Goal: Task Accomplishment & Management: Complete application form

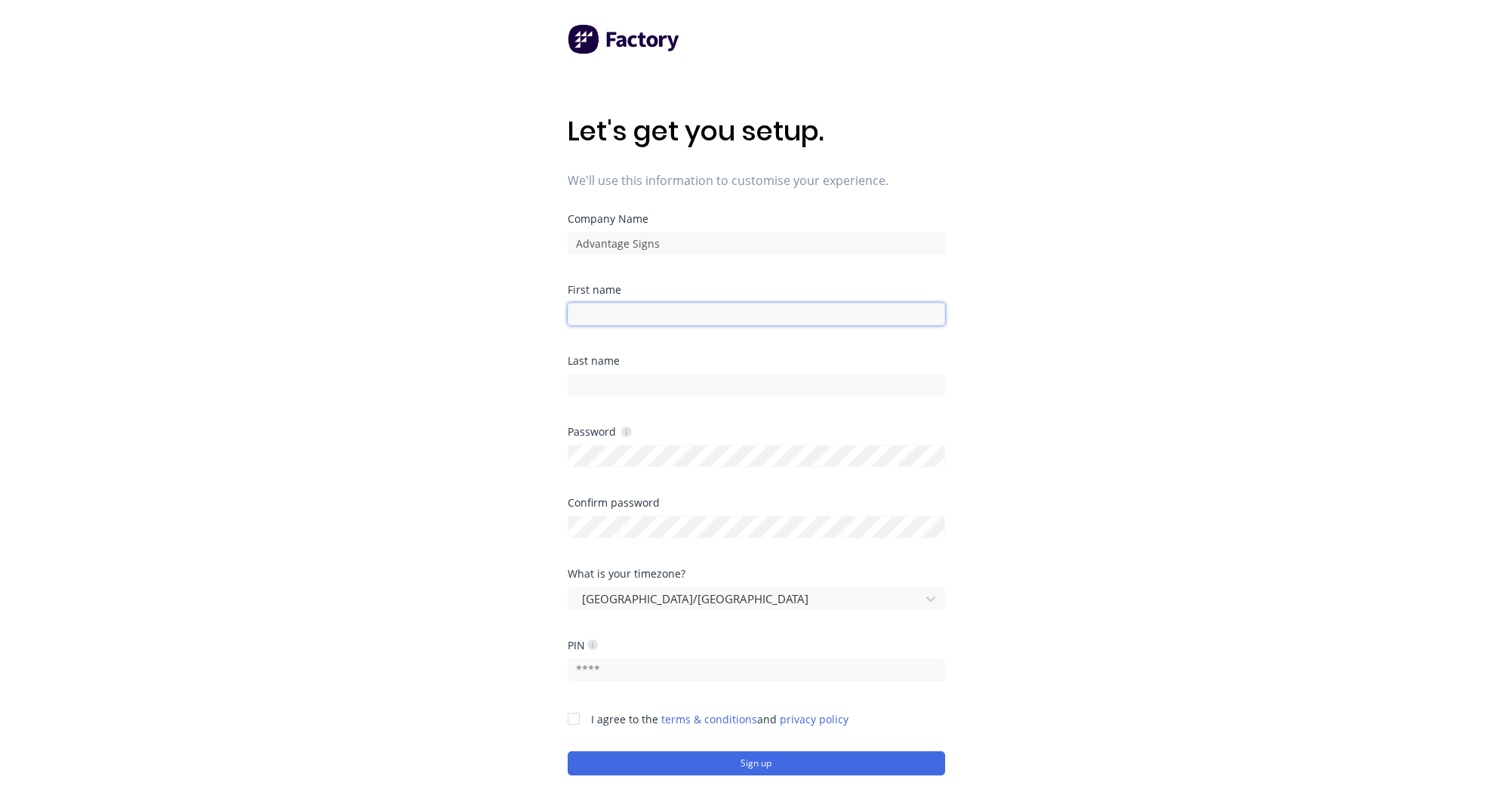
click at [701, 313] on input at bounding box center [756, 314] width 378 height 22
type input "[PERSON_NAME]"
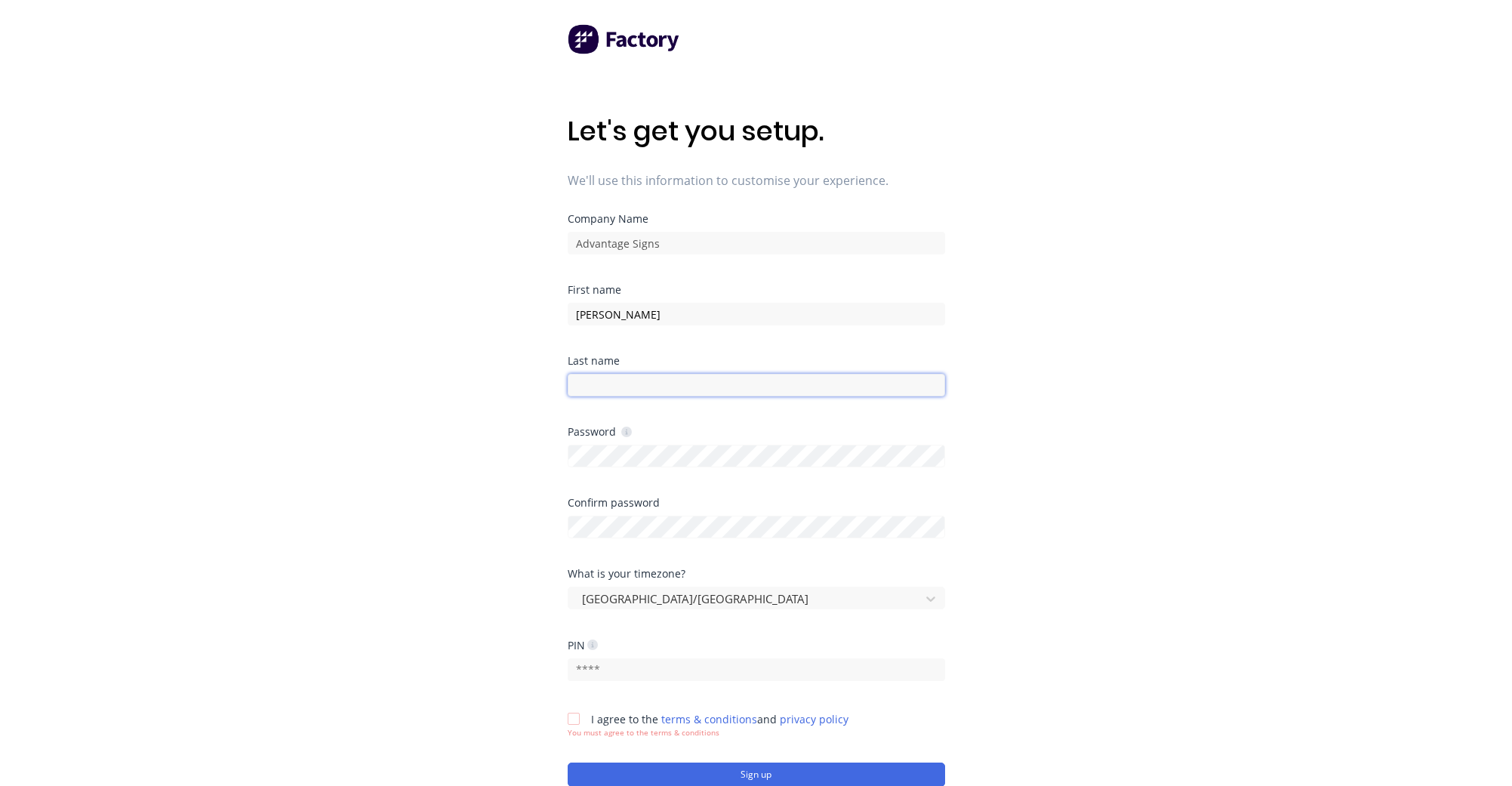
click at [696, 389] on input at bounding box center [756, 385] width 378 height 22
type input "Kent"
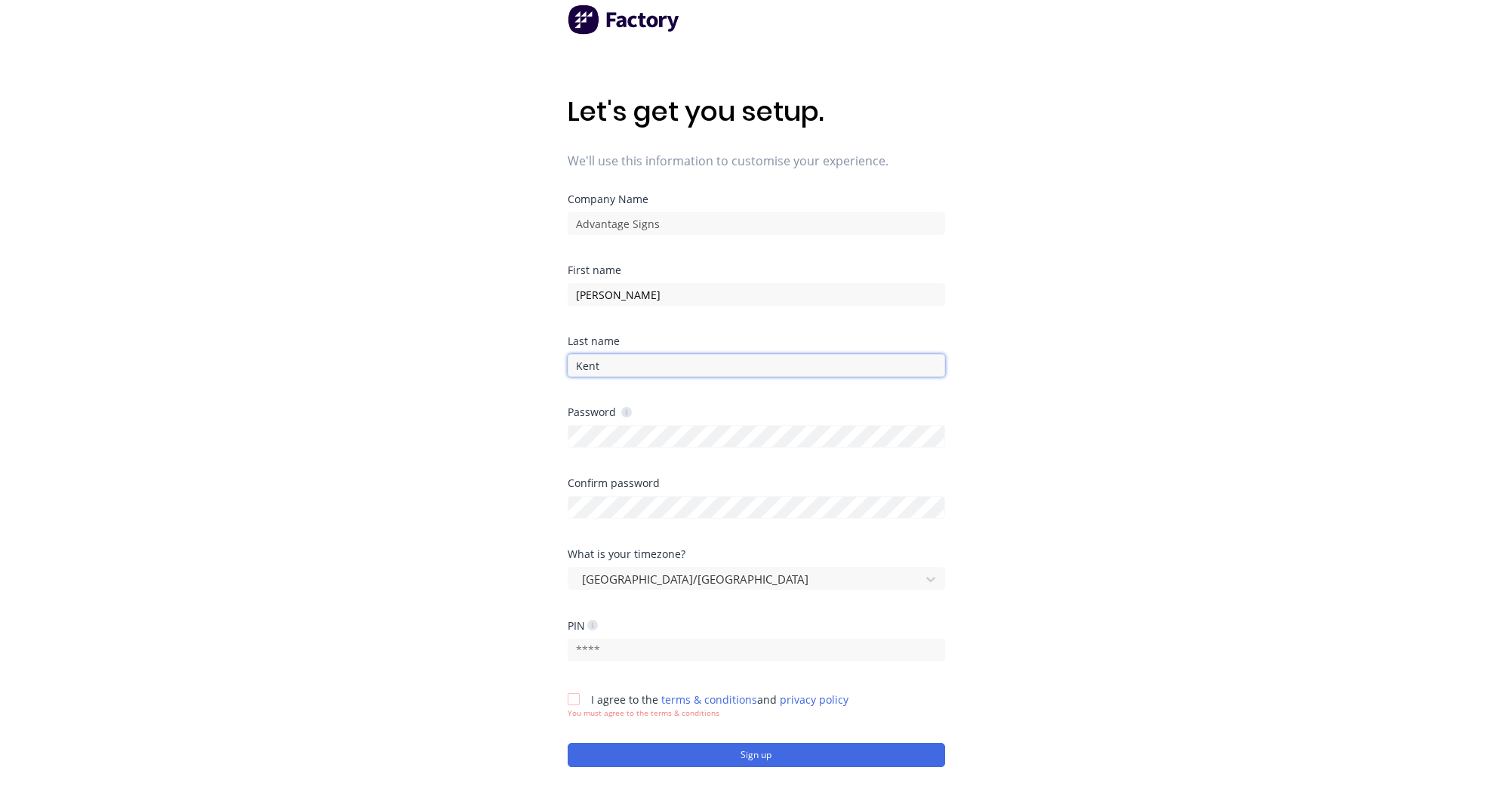
scroll to position [30, 0]
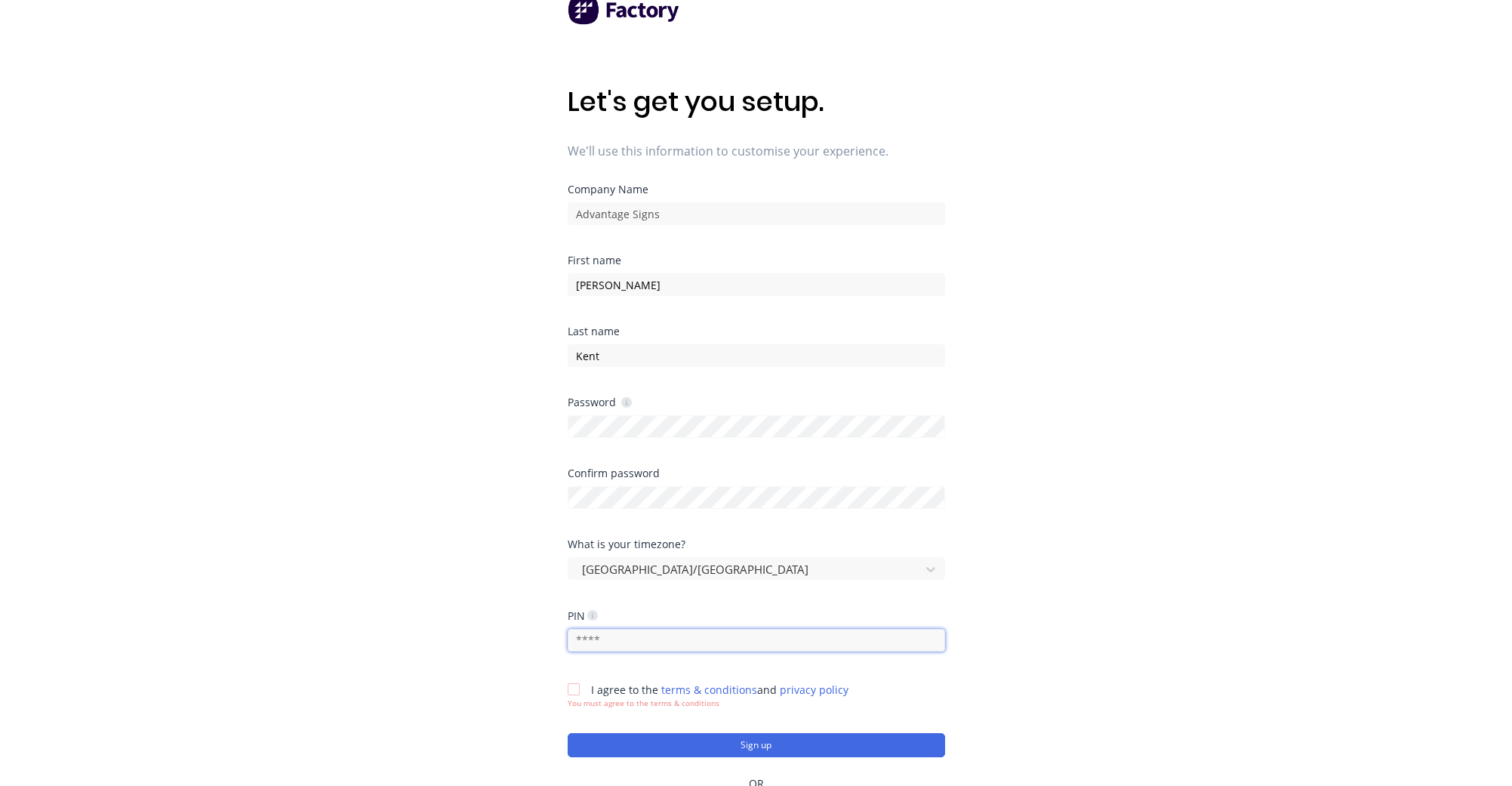
click at [627, 642] on input "text" at bounding box center [756, 640] width 378 height 22
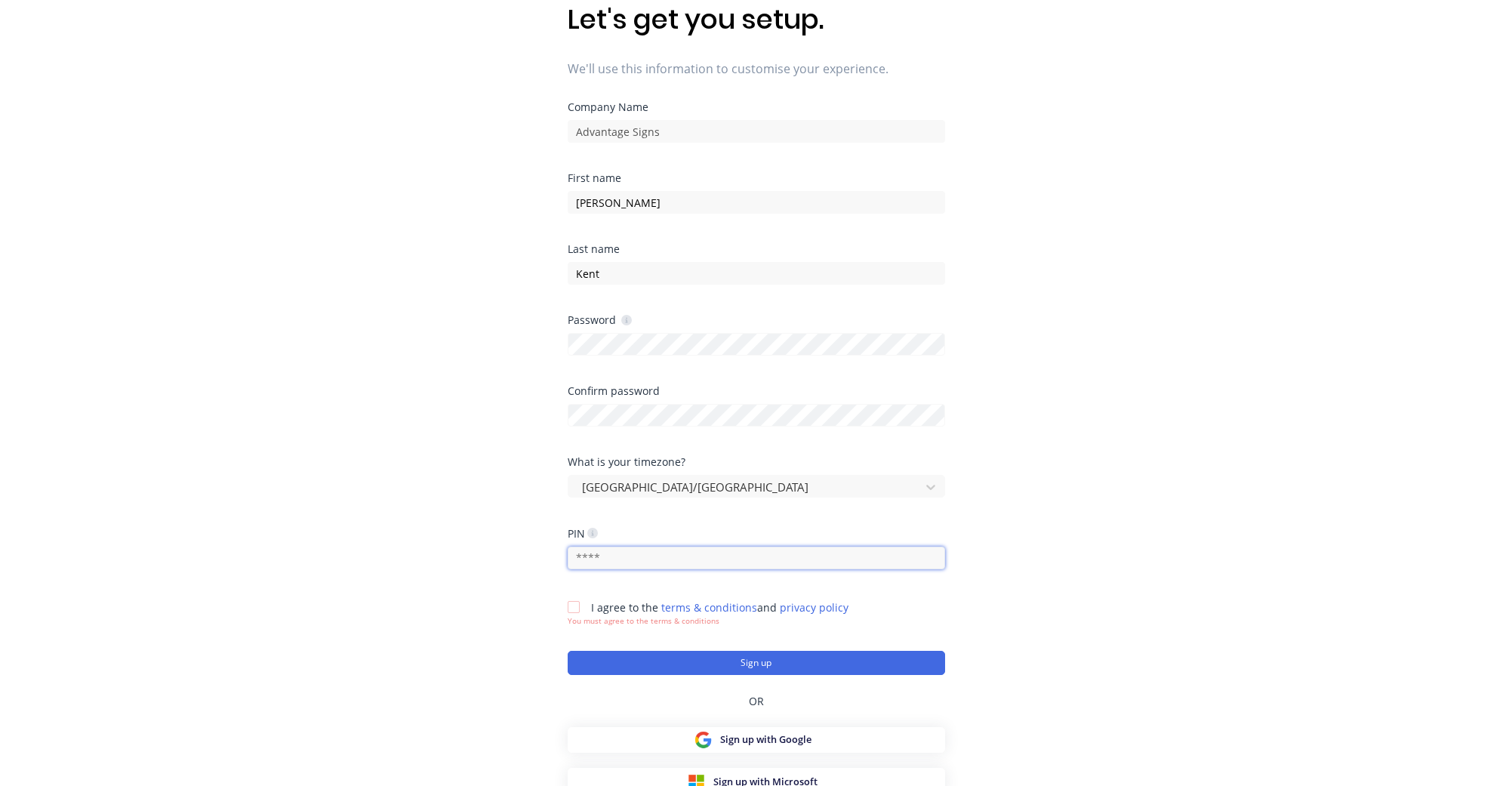
scroll to position [121, 0]
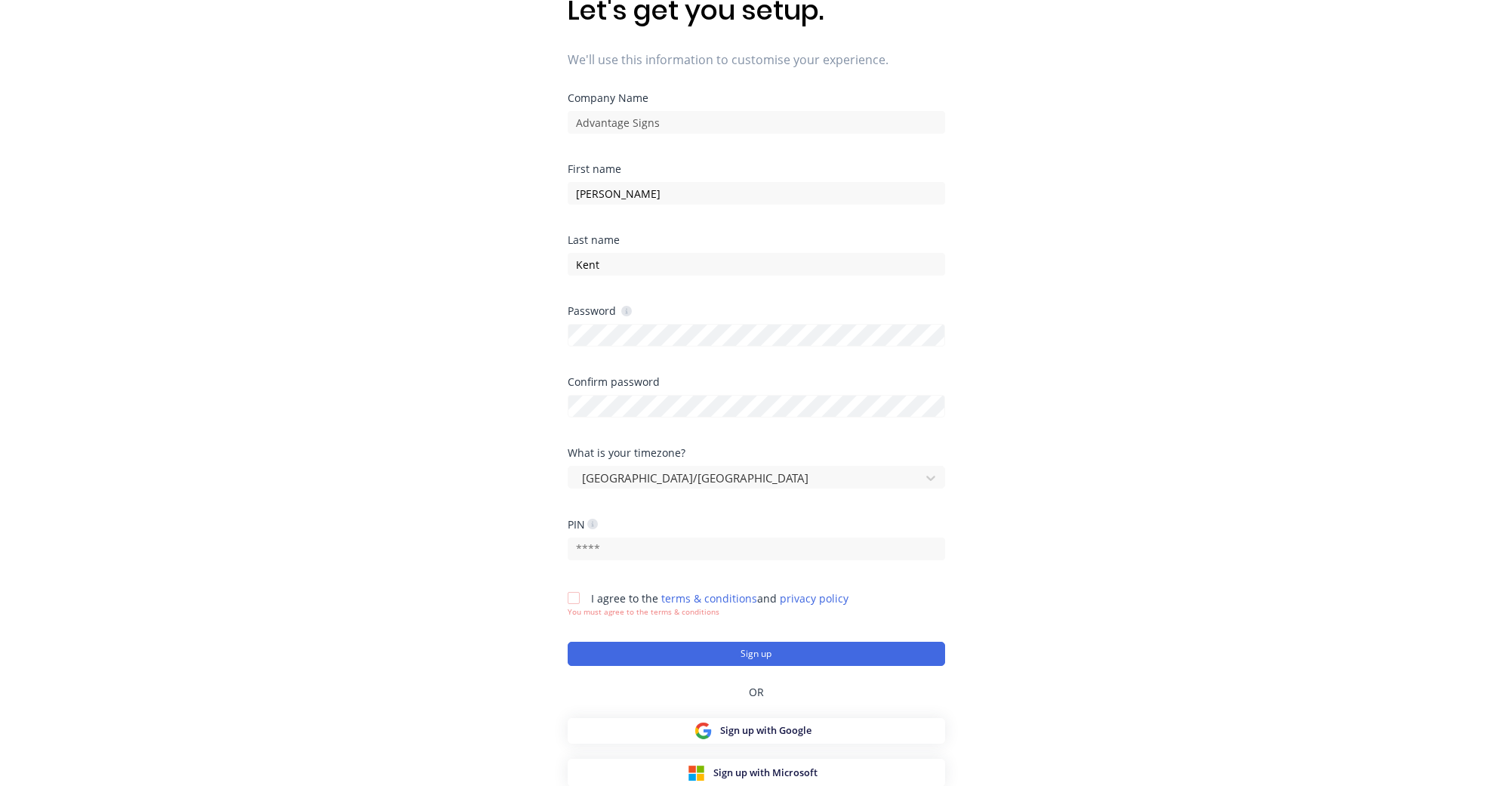
click at [576, 596] on div at bounding box center [574, 598] width 30 height 30
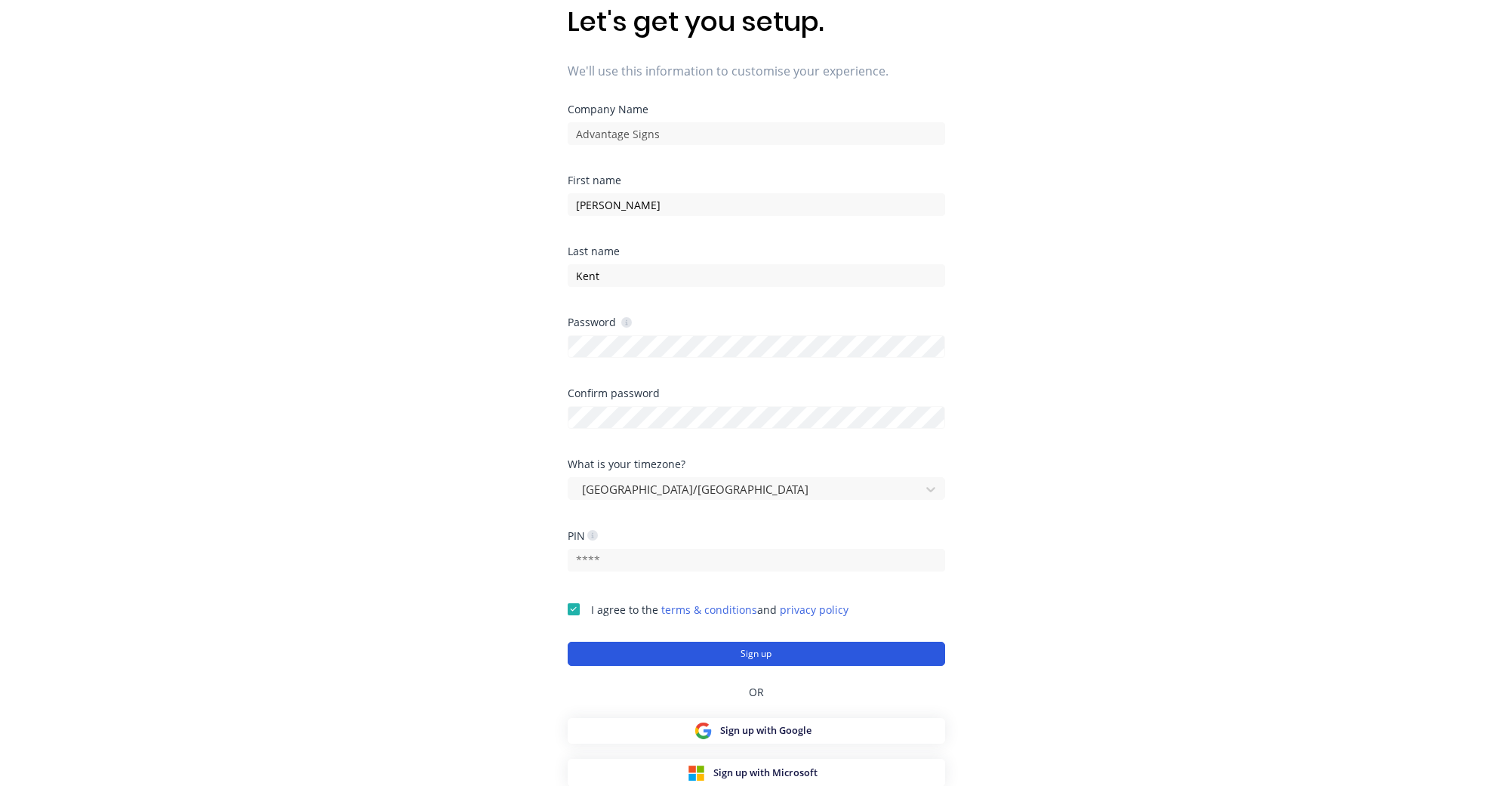
click at [753, 654] on button "Sign up" at bounding box center [756, 654] width 378 height 24
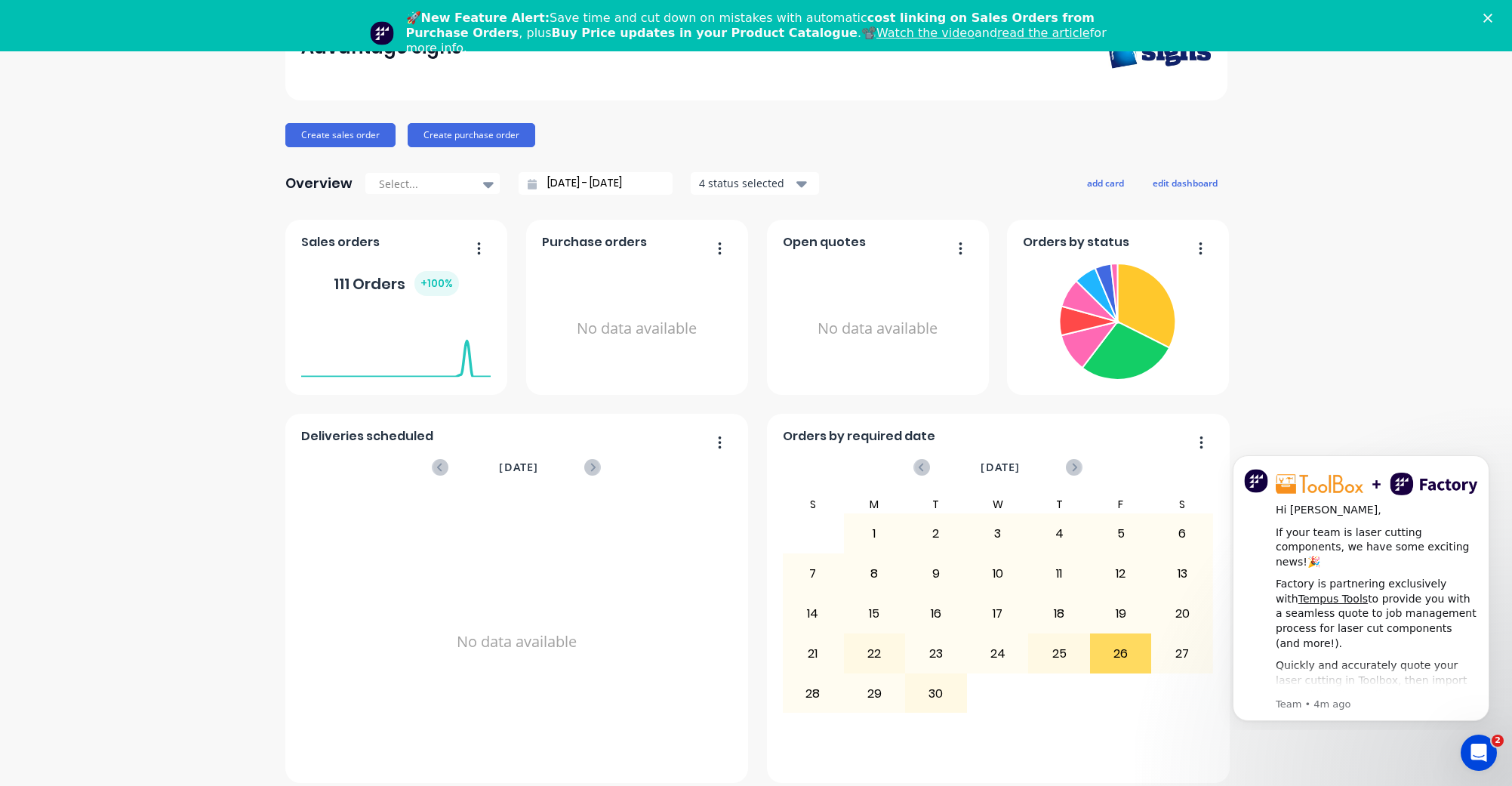
scroll to position [51, 0]
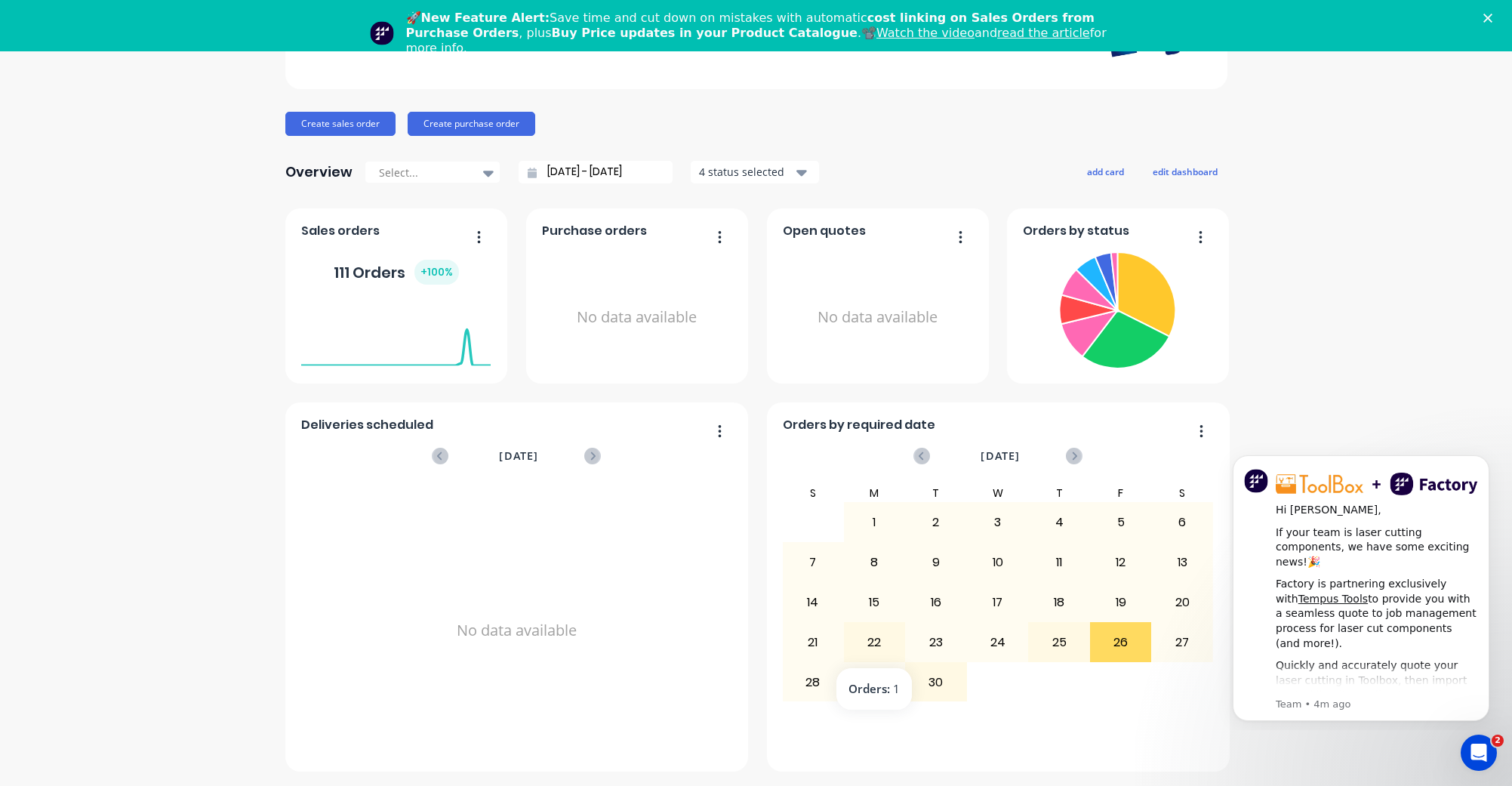
click at [876, 643] on div "22" at bounding box center [874, 642] width 60 height 38
click at [882, 687] on div "29" at bounding box center [874, 682] width 60 height 38
click at [343, 232] on span "Sales orders" at bounding box center [340, 231] width 79 height 18
click at [372, 286] on div "111 Orders + 100 %" at bounding box center [395, 273] width 189 height 45
click at [421, 355] on foreignobject at bounding box center [395, 334] width 189 height 64
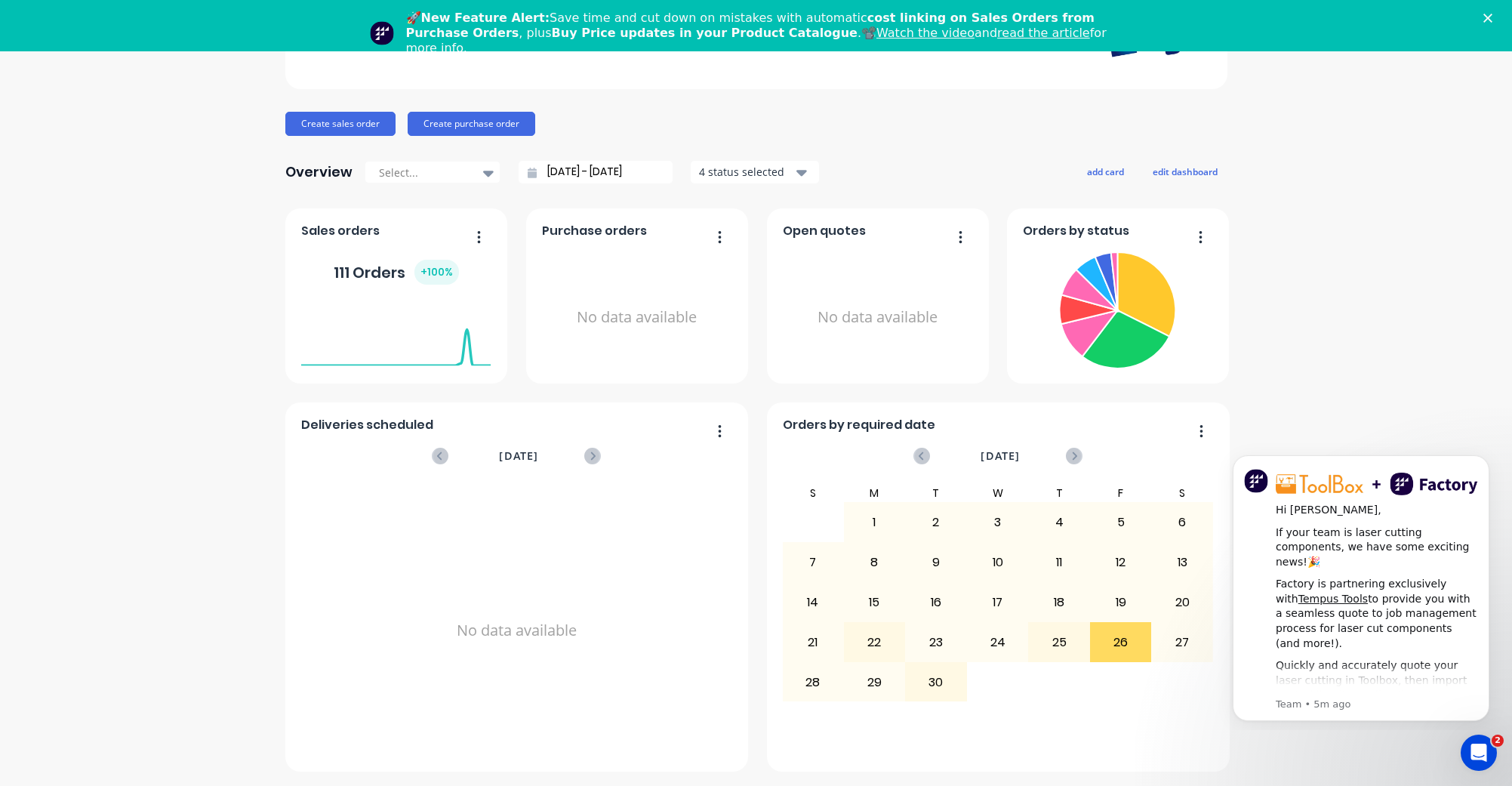
click at [480, 233] on button "button" at bounding box center [473, 237] width 32 height 23
click at [169, 250] on div "Advantage Signs Create sales order Create purchase order Overview Select... [DA…" at bounding box center [756, 377] width 1512 height 788
click at [483, 173] on icon at bounding box center [488, 174] width 10 height 6
click at [466, 204] on div "Last 30 Days" at bounding box center [432, 206] width 136 height 28
type input "[DATE] - [DATE]"
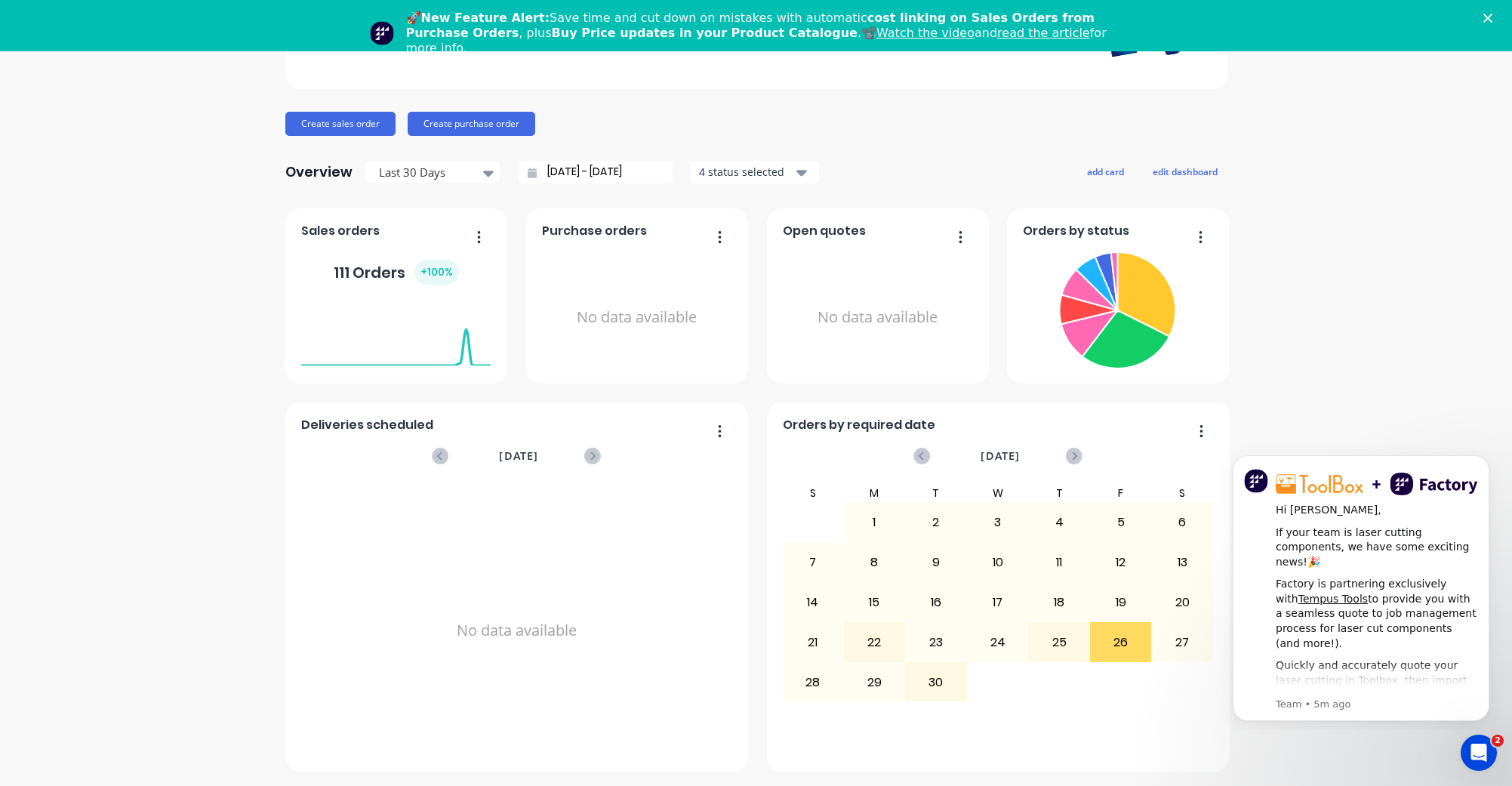
click at [202, 248] on div "Advantage Signs Create sales order Create purchase order Overview Last 30 Days …" at bounding box center [756, 377] width 1512 height 788
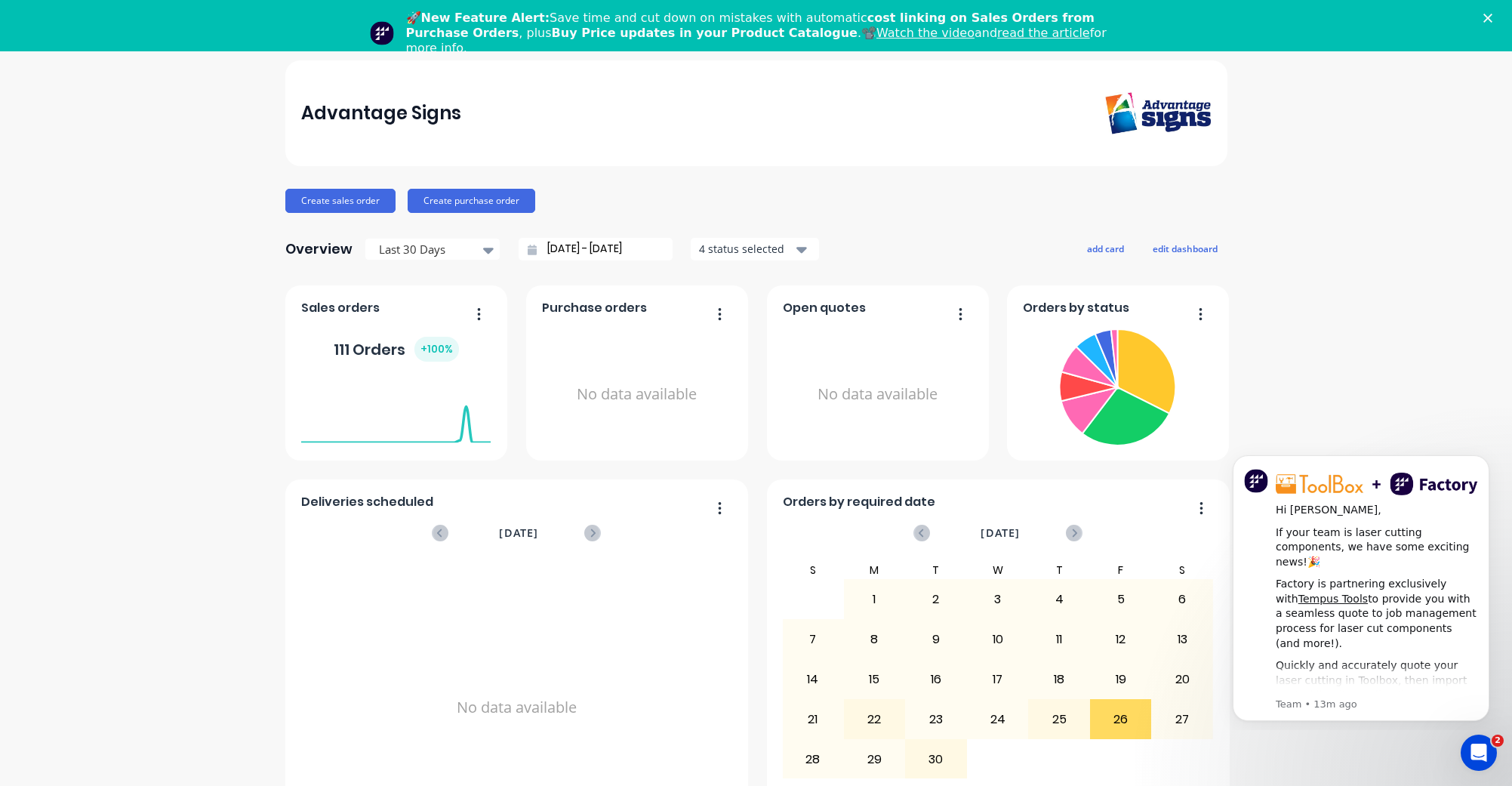
click at [1486, 15] on icon "Close" at bounding box center [1487, 18] width 9 height 9
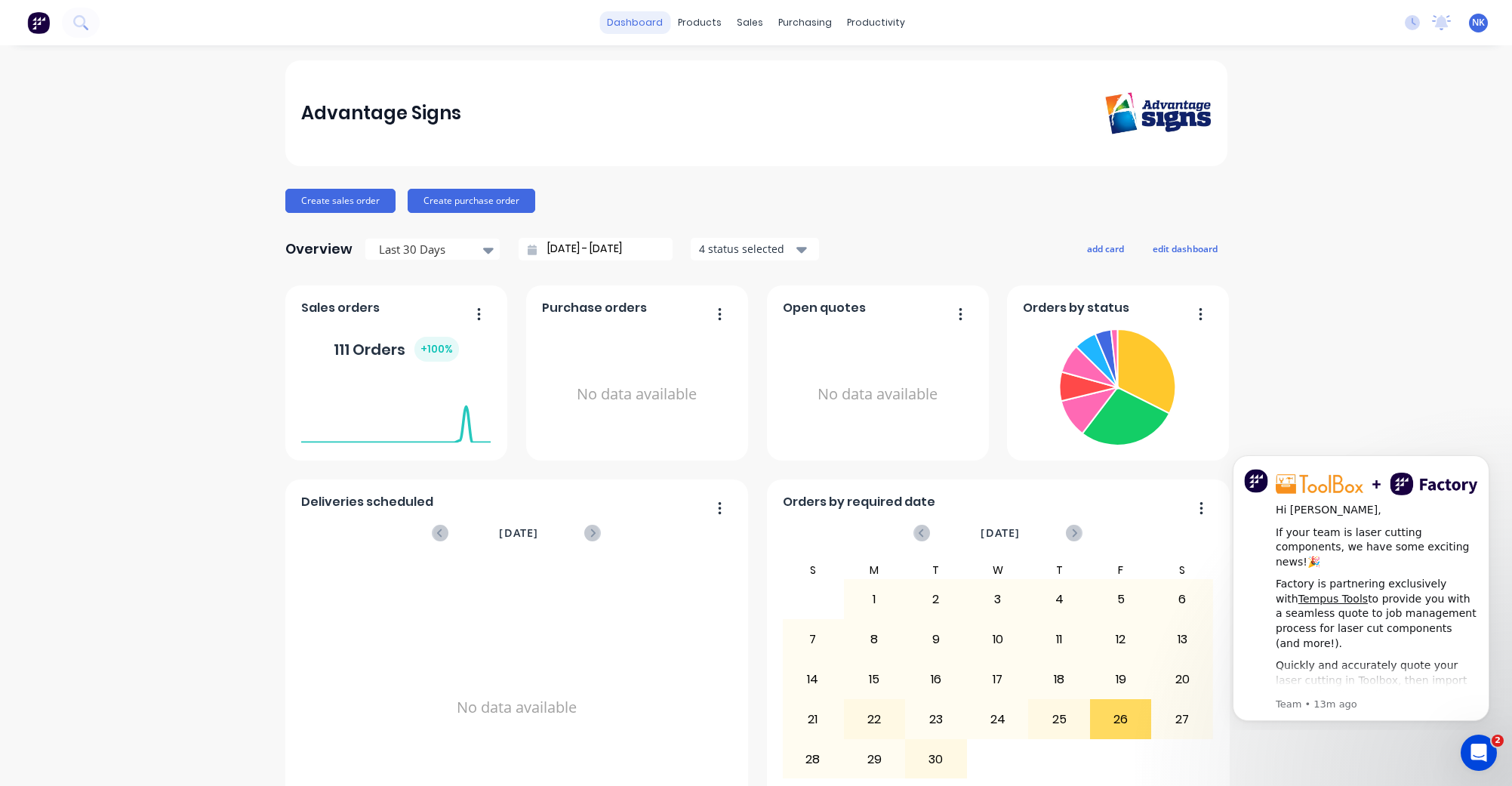
click at [648, 26] on link "dashboard" at bounding box center [634, 22] width 71 height 22
click at [795, 74] on div "Sales Orders" at bounding box center [806, 72] width 62 height 14
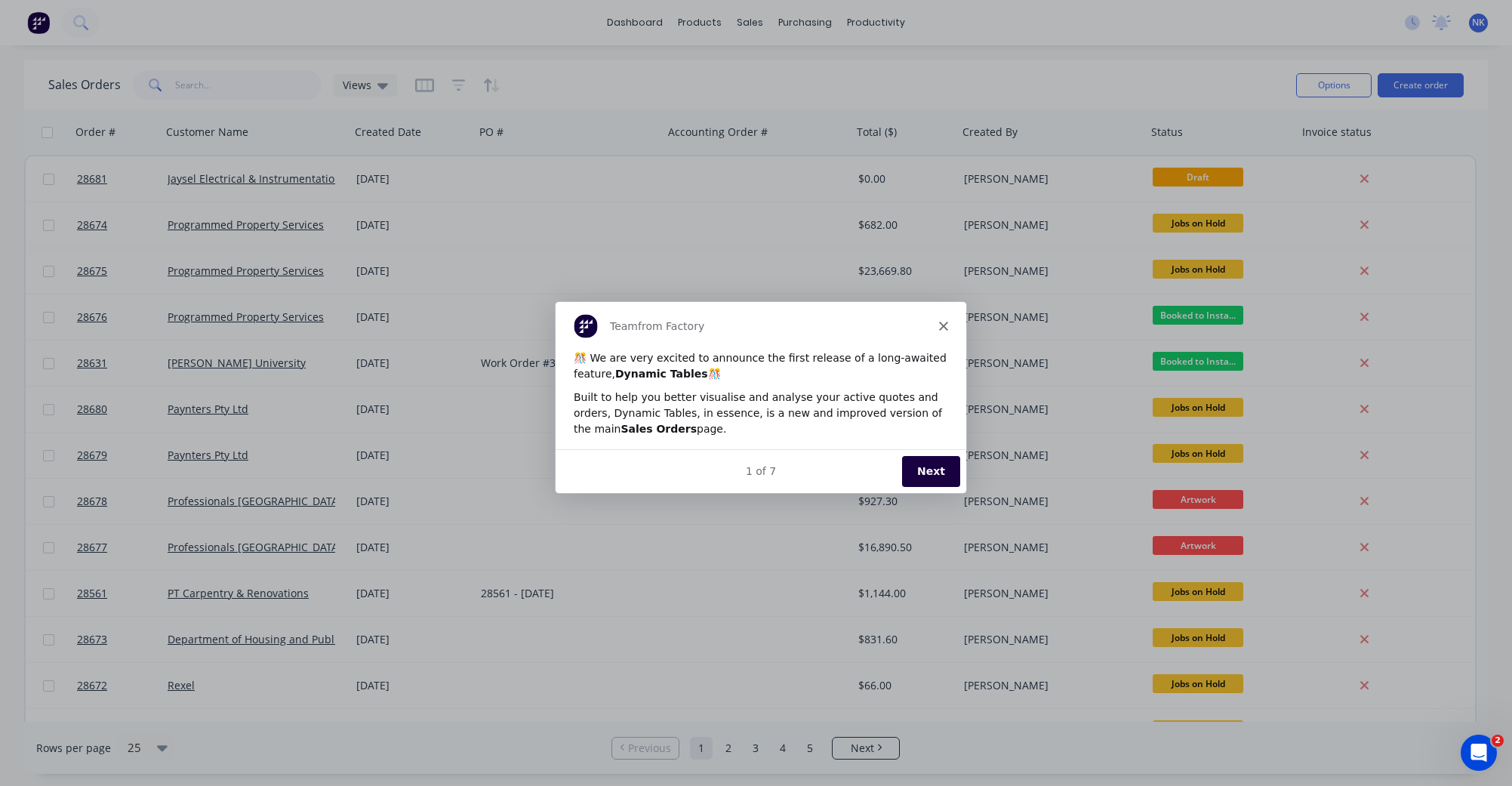
click at [930, 478] on button "Next" at bounding box center [930, 470] width 58 height 31
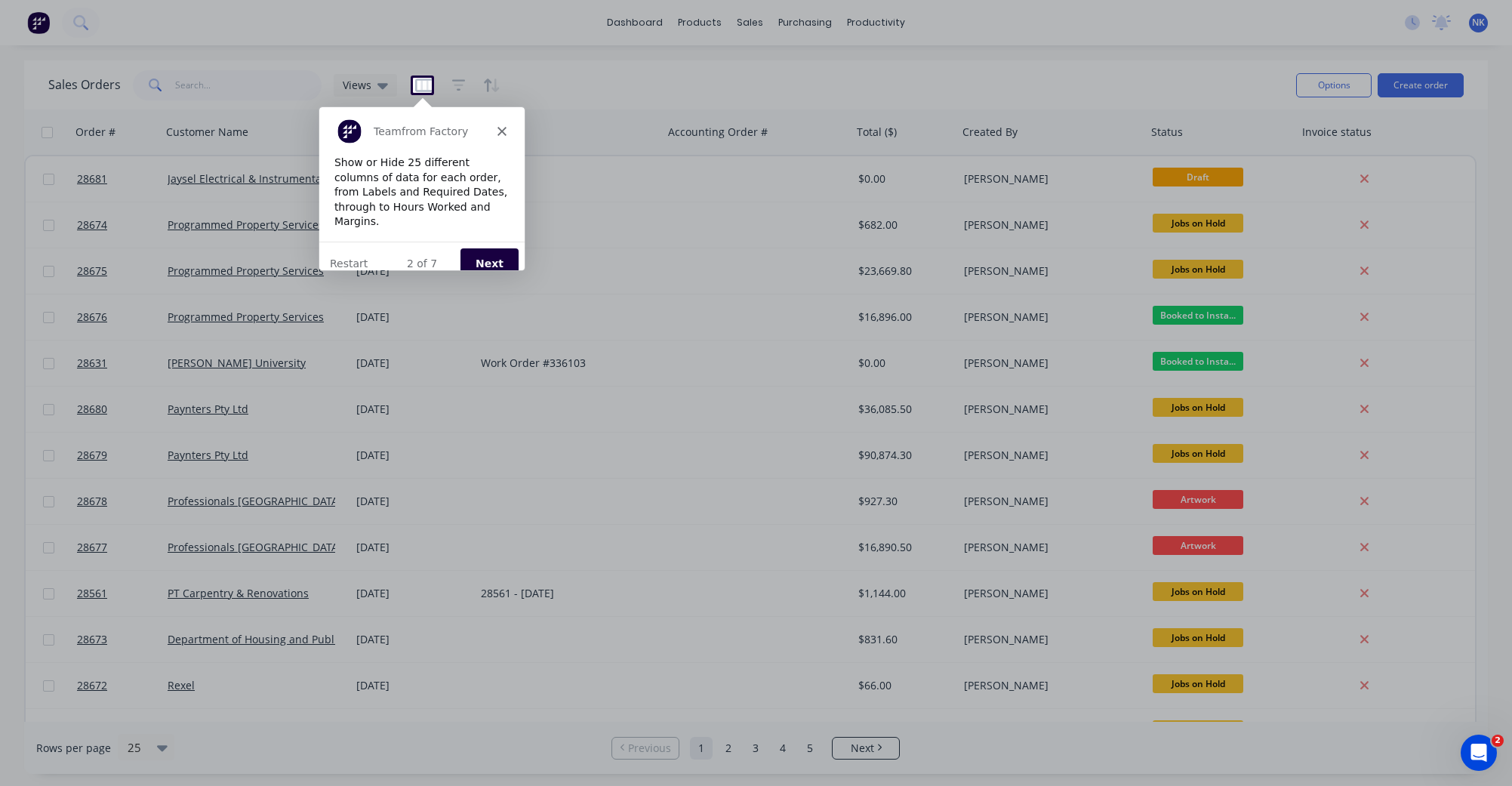
click at [488, 247] on button "Next" at bounding box center [488, 262] width 58 height 31
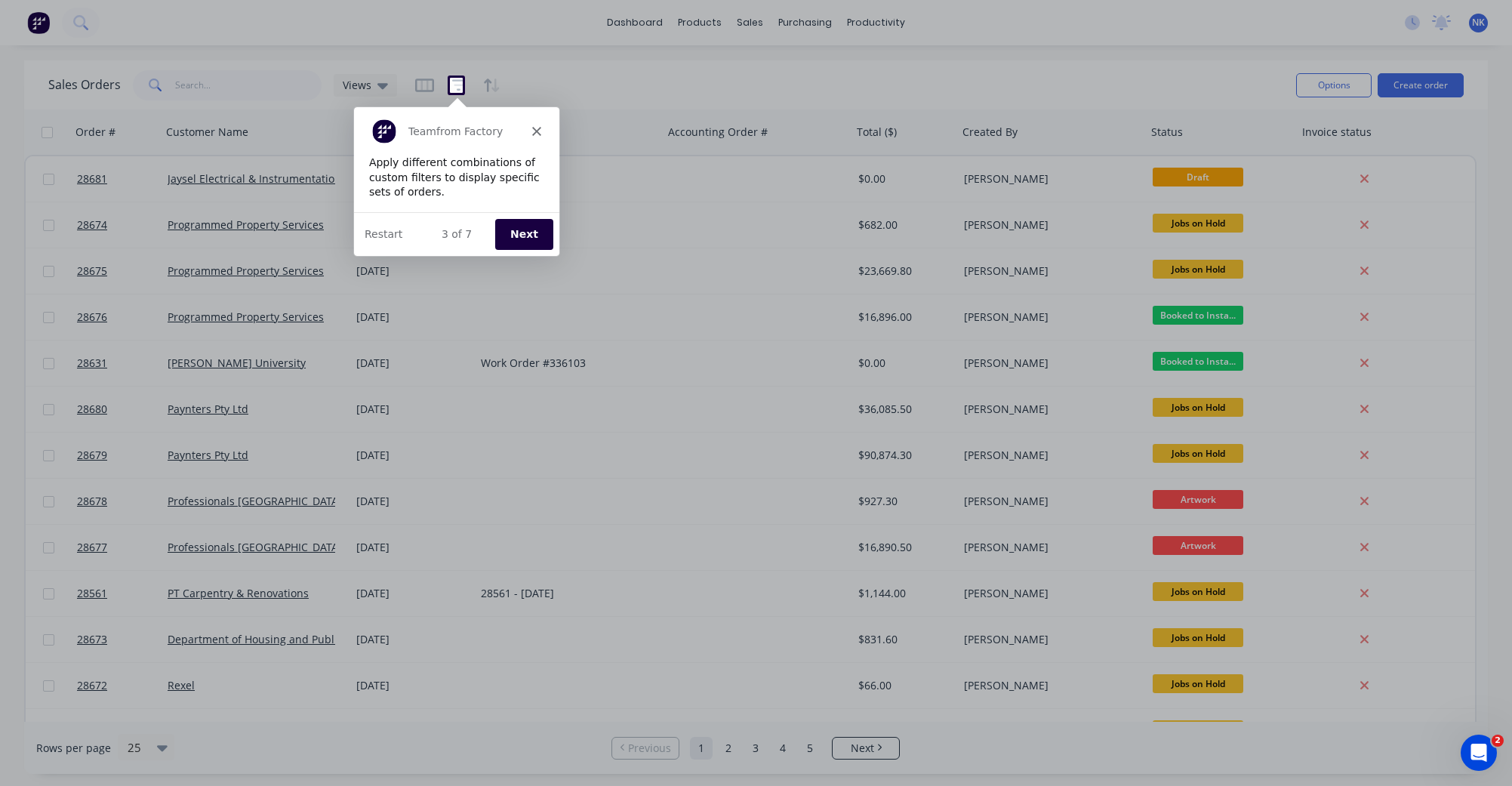
click at [529, 237] on button "Next" at bounding box center [522, 233] width 58 height 31
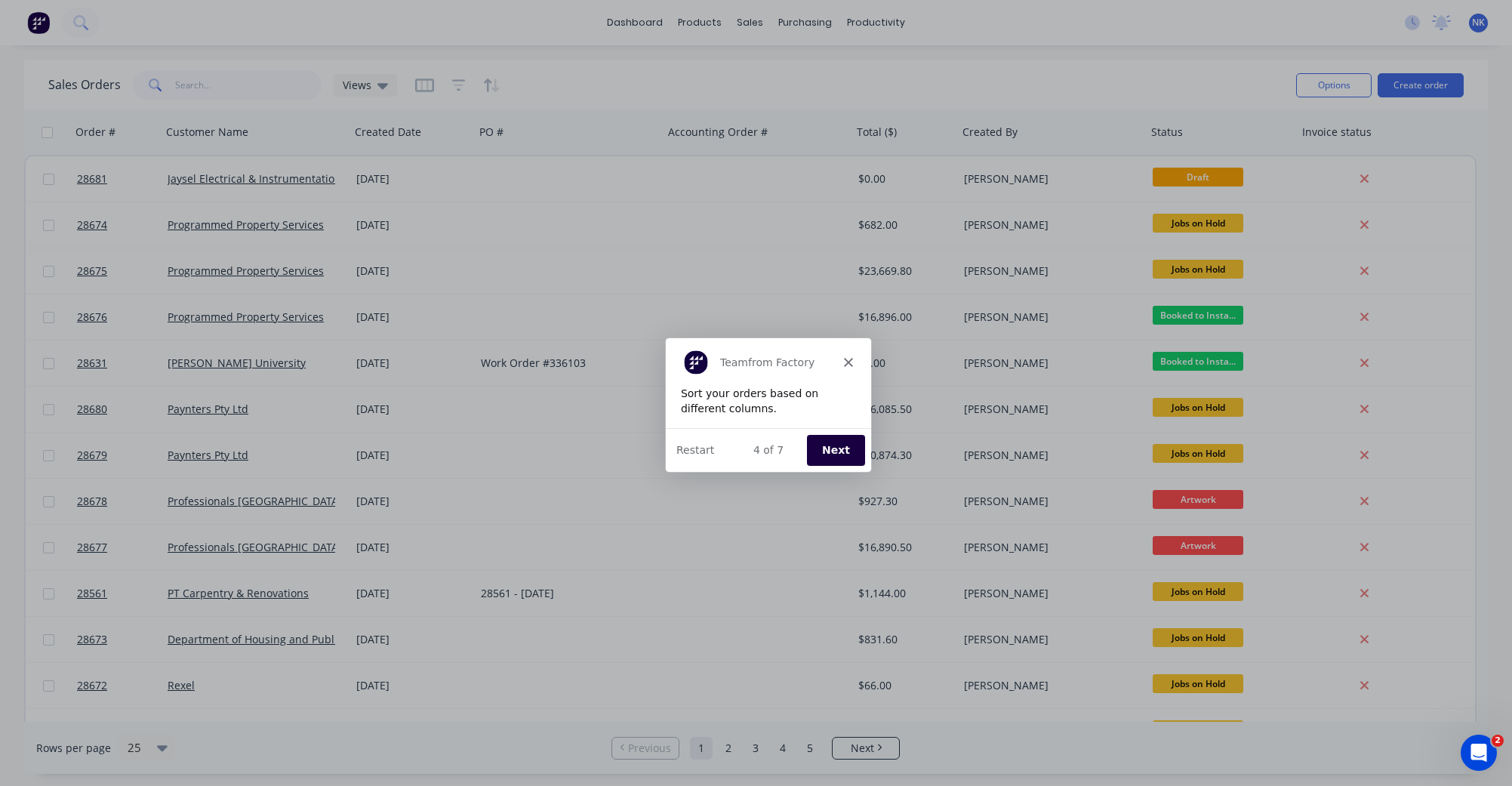
click at [837, 450] on button "Next" at bounding box center [834, 448] width 58 height 31
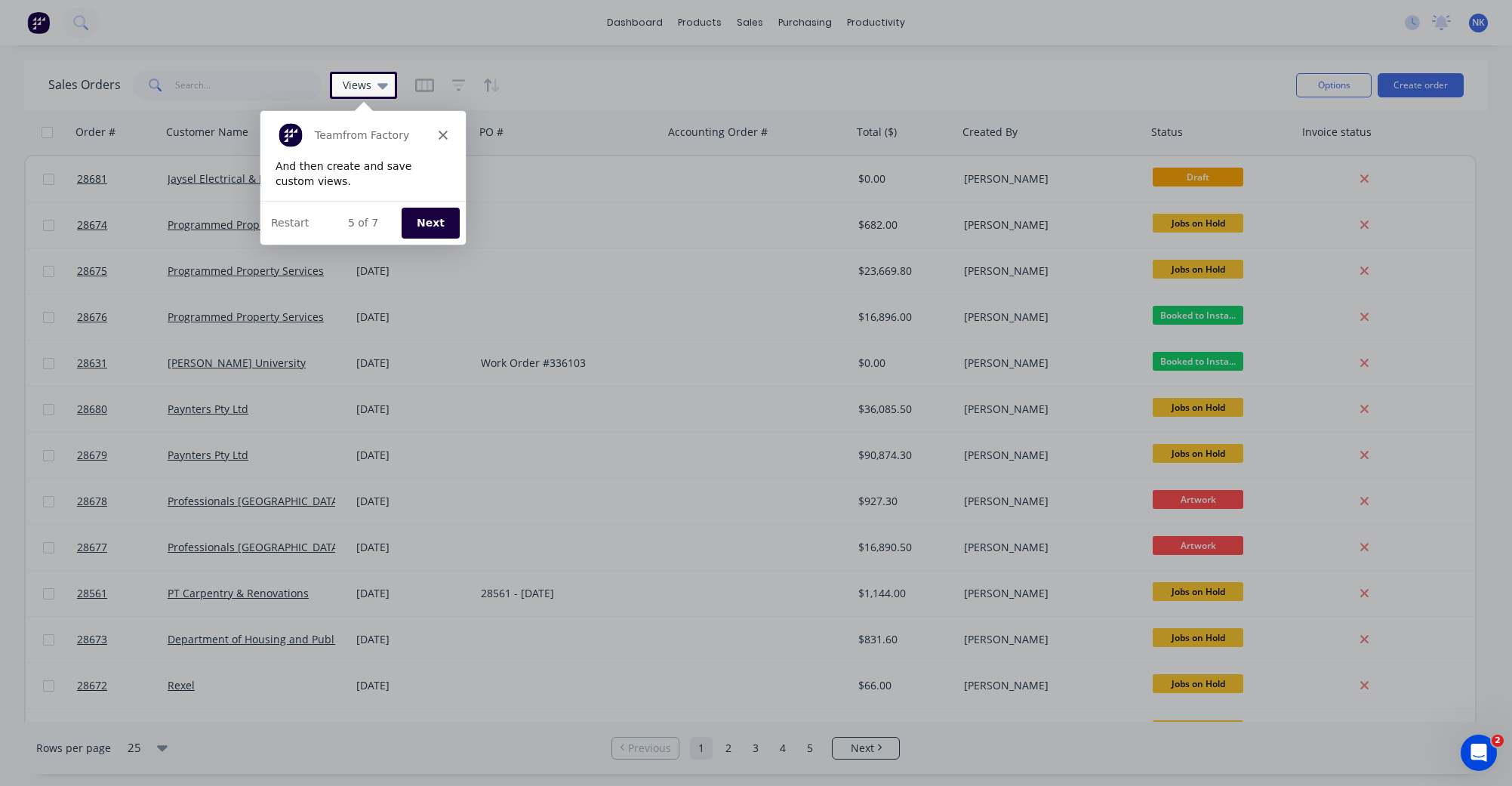
click at [429, 222] on button "Next" at bounding box center [430, 221] width 58 height 31
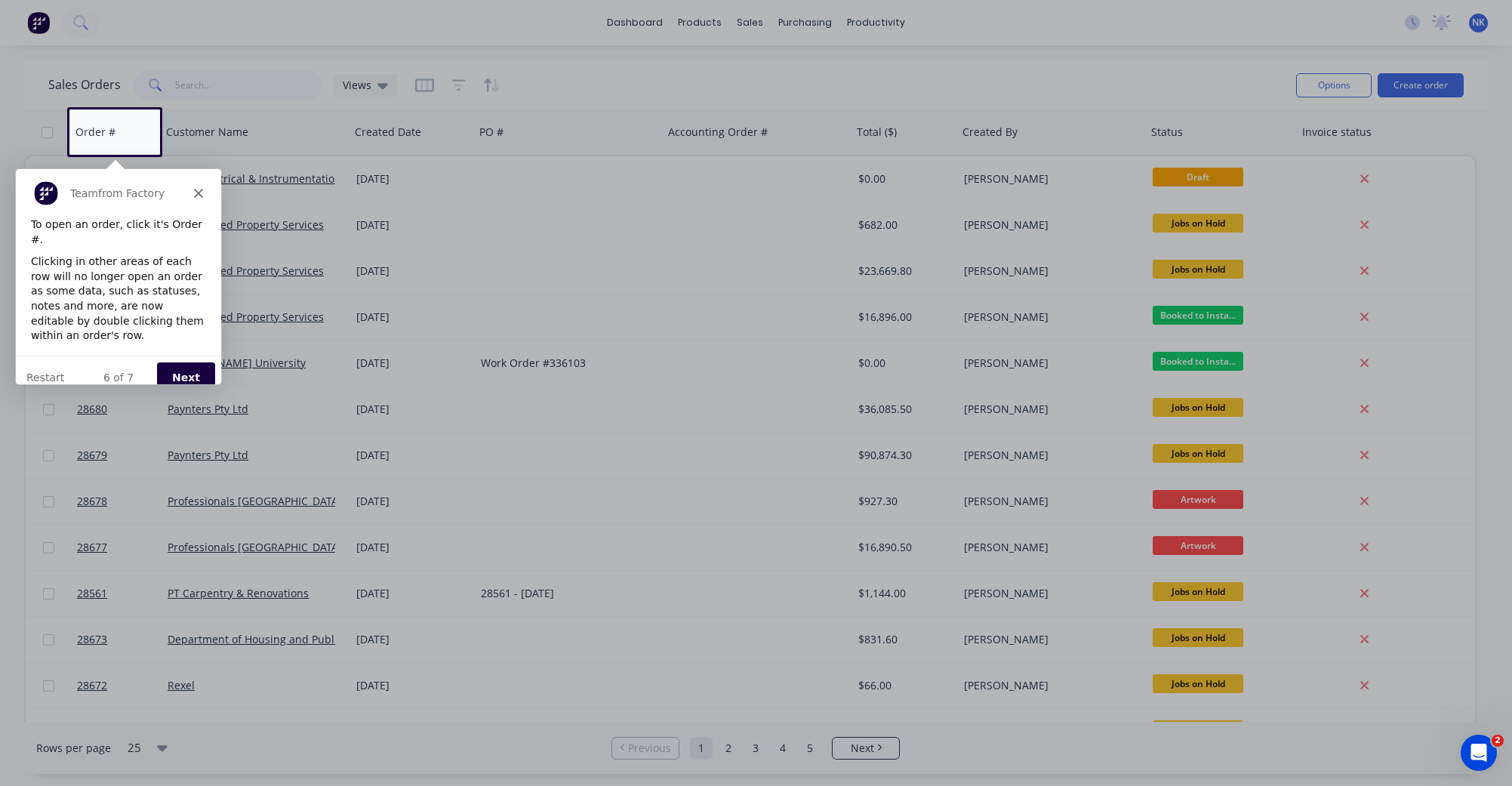
click at [197, 362] on button "Next" at bounding box center [185, 377] width 58 height 31
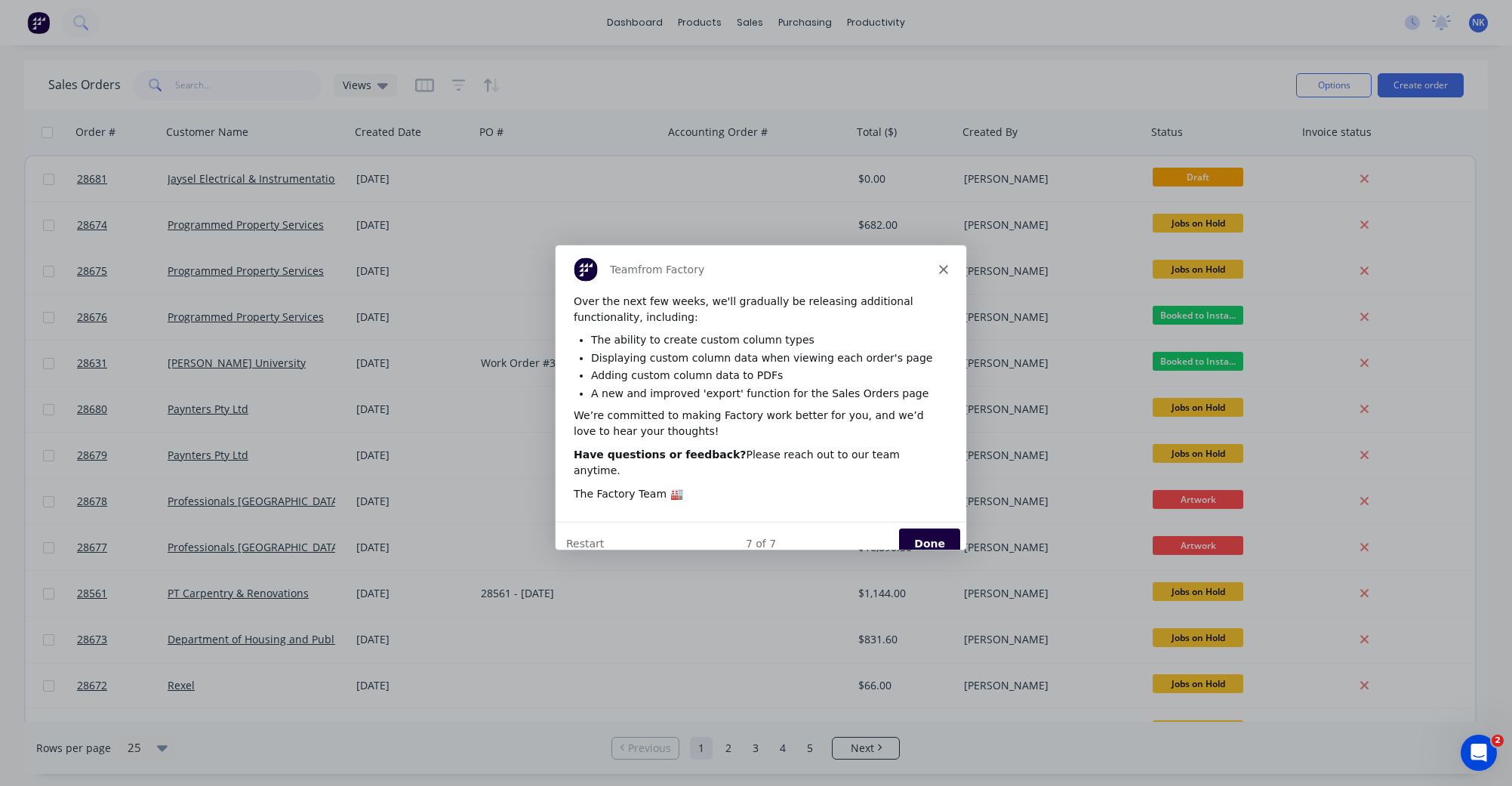
click at [922, 527] on button "Done" at bounding box center [928, 542] width 61 height 31
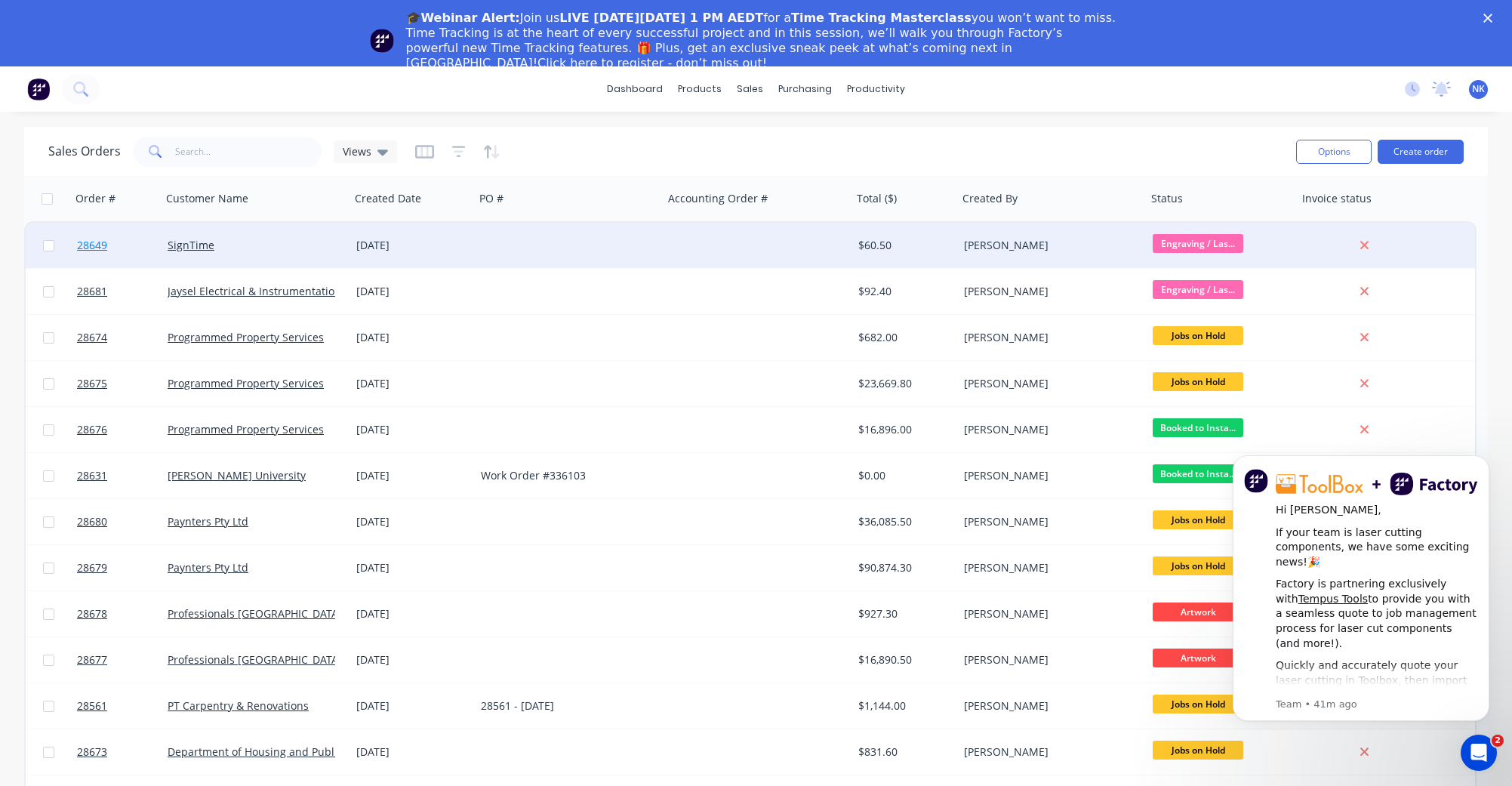
click at [89, 246] on span "28649" at bounding box center [92, 245] width 30 height 15
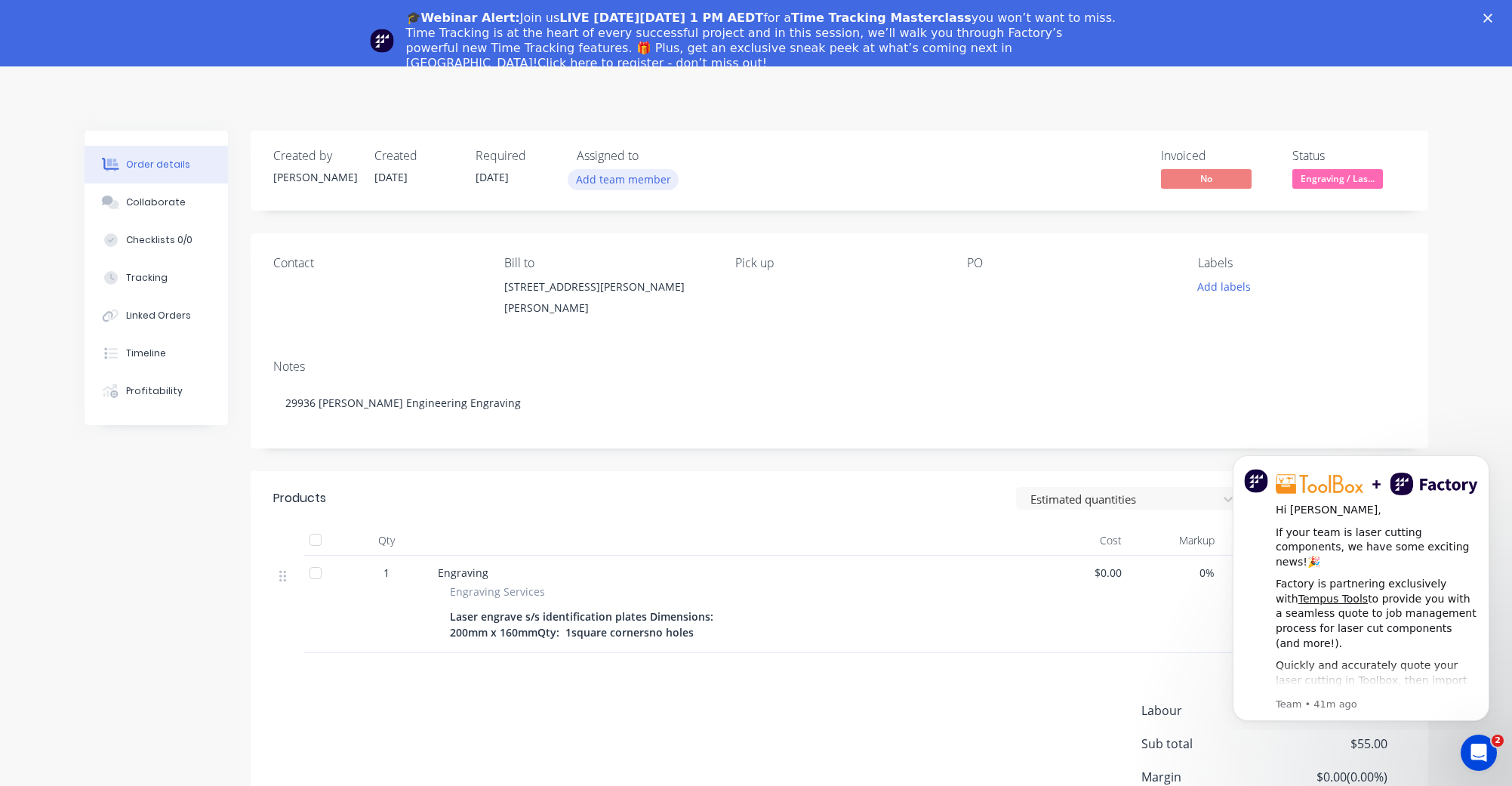
click at [649, 184] on button "Add team member" at bounding box center [623, 179] width 111 height 20
click at [1053, 161] on div "Invoiced No Status Engraving / Las..." at bounding box center [1066, 170] width 678 height 44
click at [1237, 291] on button "Add labels" at bounding box center [1224, 286] width 70 height 20
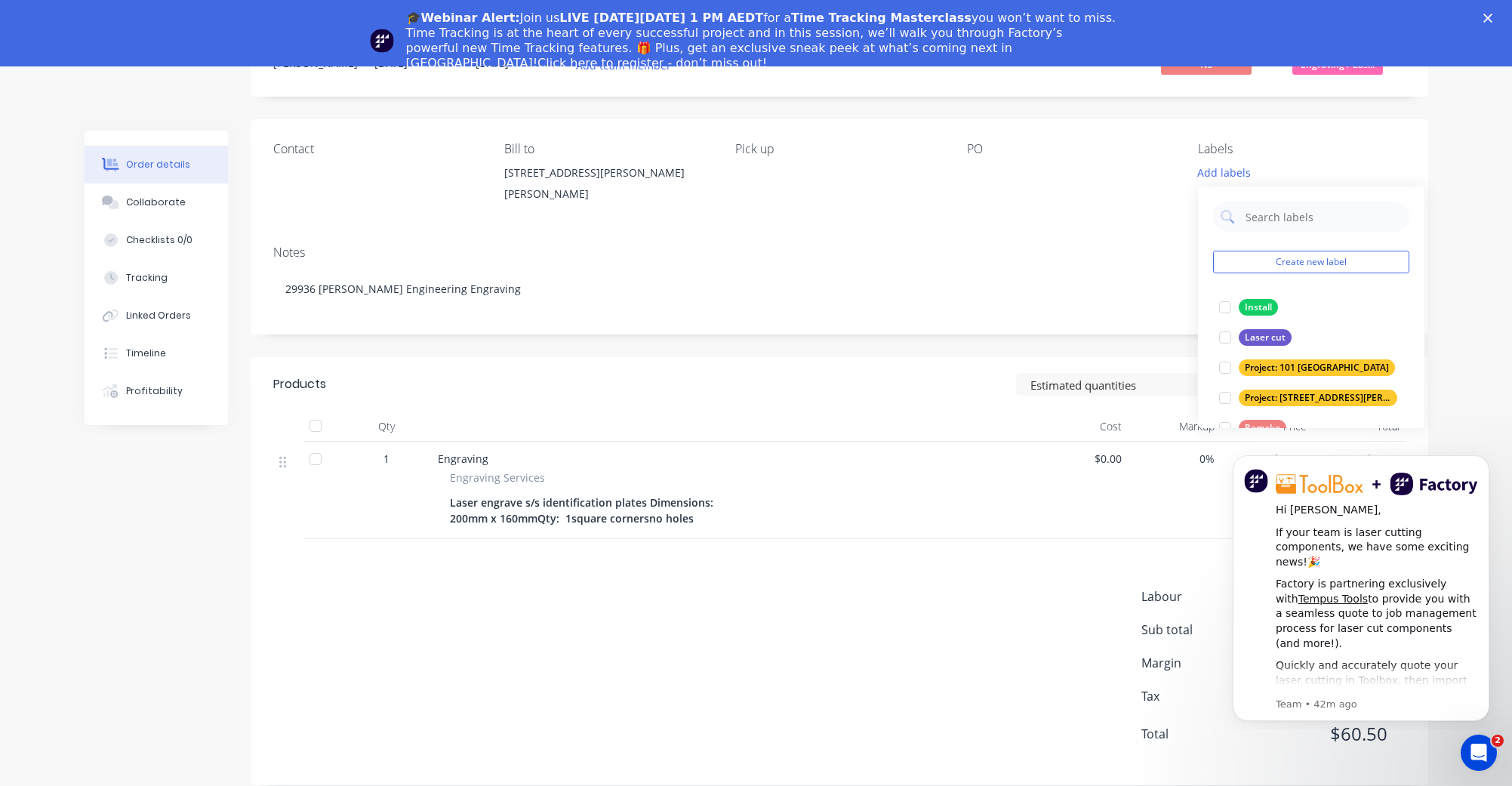
scroll to position [119, 0]
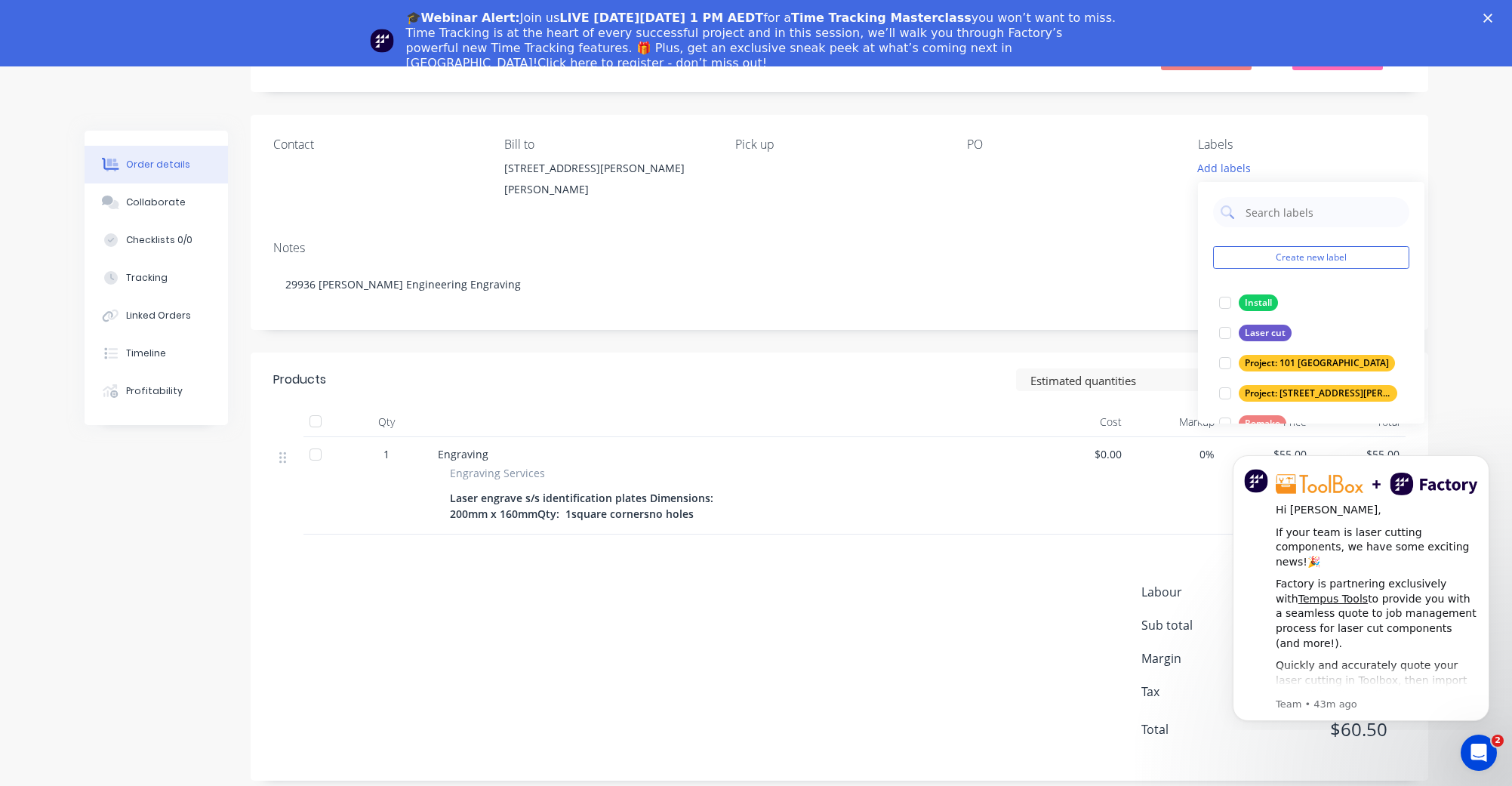
click at [1425, 160] on div "Contact Bill to 1/59 Pilkington Street Garbutt Qld 4814 Pick up PO Labels Add l…" at bounding box center [839, 172] width 1178 height 114
